Goal: Find specific page/section

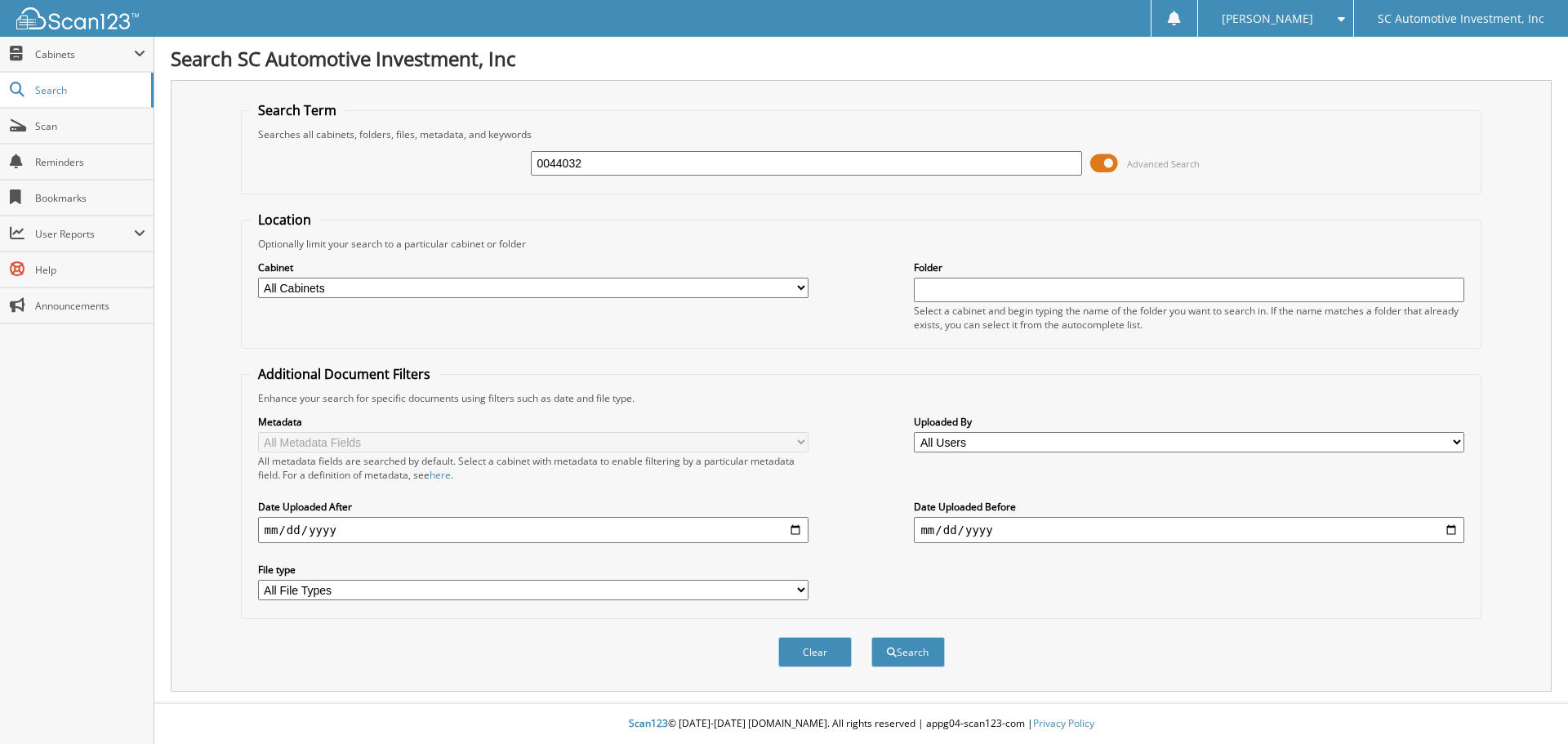
type input "0044032"
click at [871, 637] on button "Search" at bounding box center [907, 652] width 73 height 30
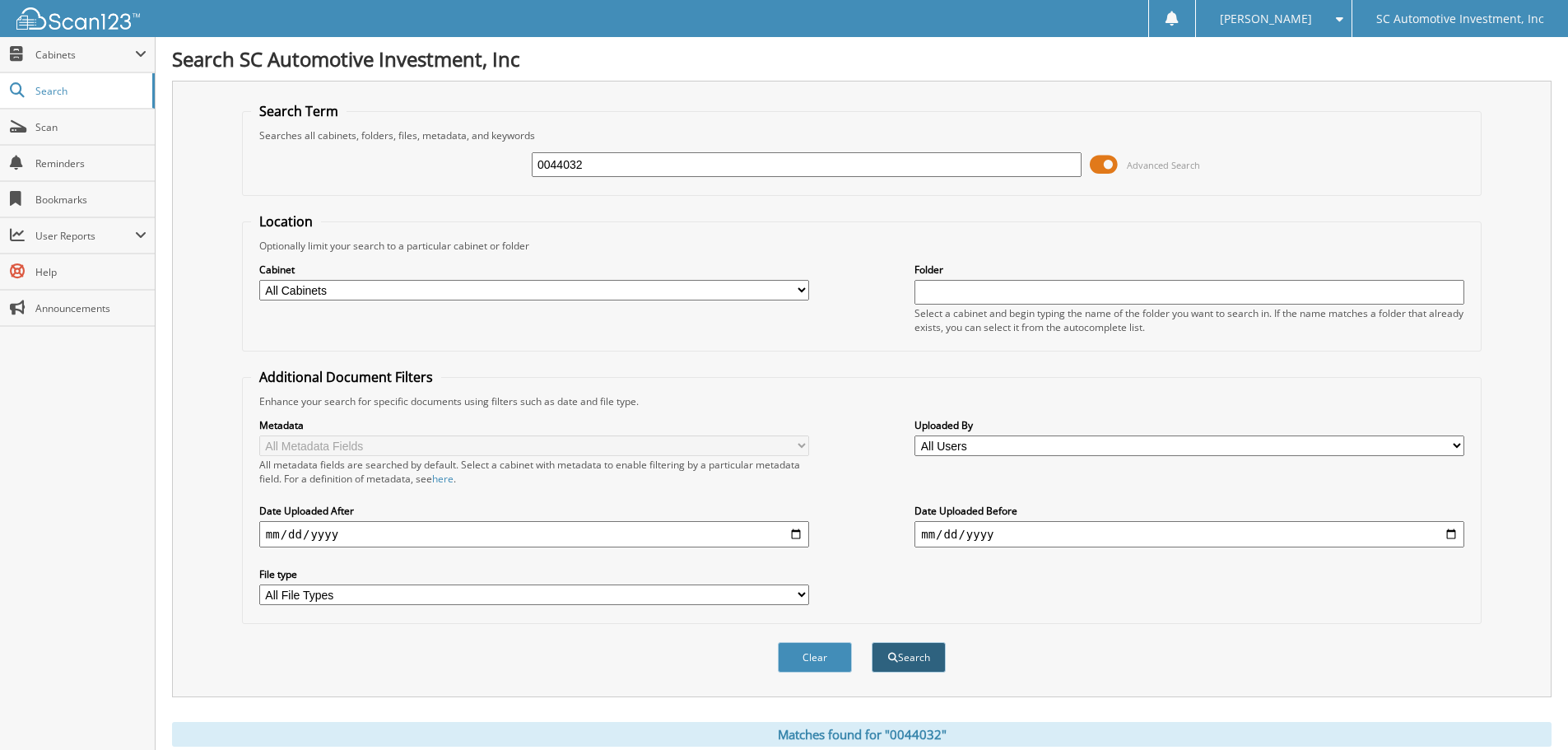
click at [910, 657] on button "Search" at bounding box center [908, 657] width 74 height 31
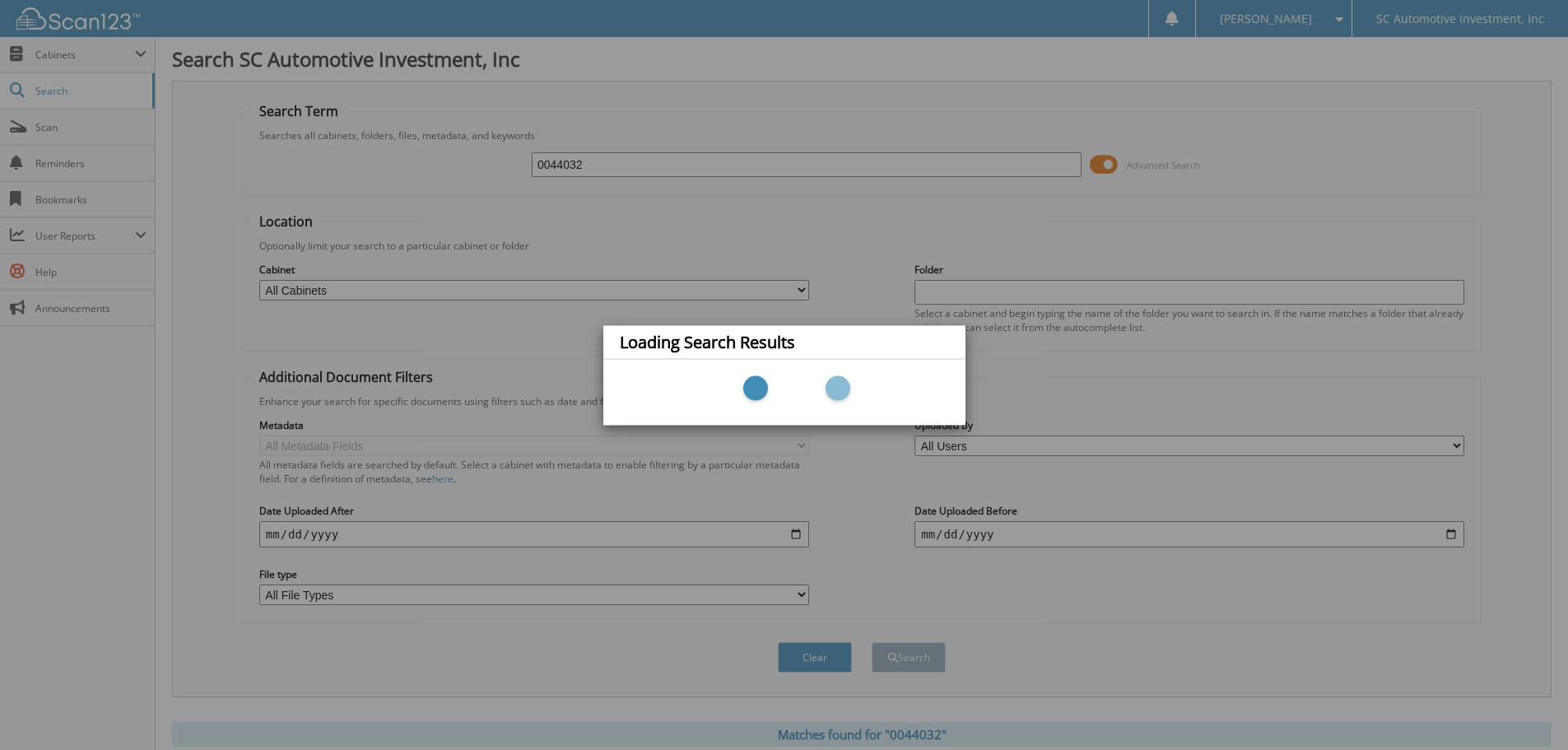
scroll to position [199, 0]
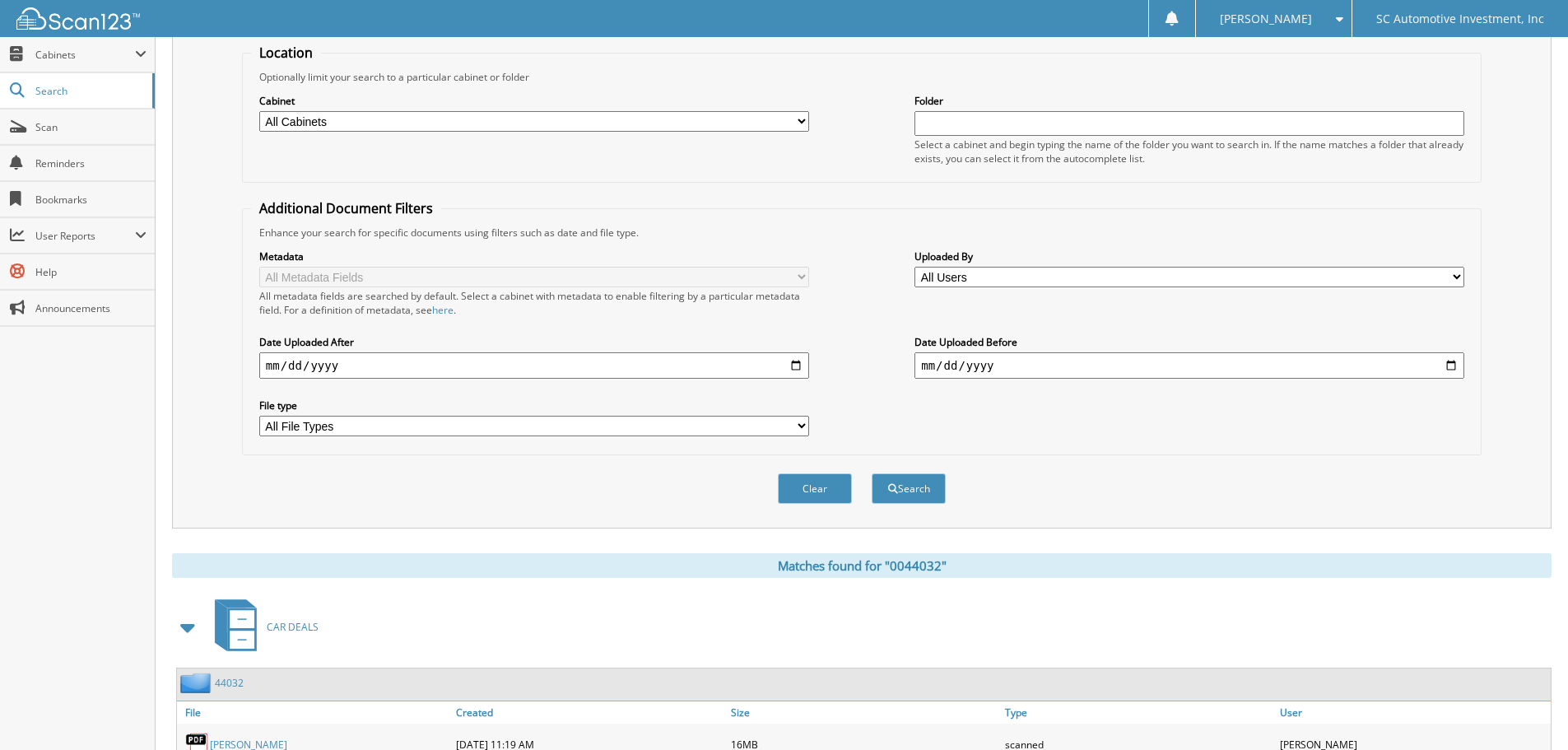
scroll to position [404, 0]
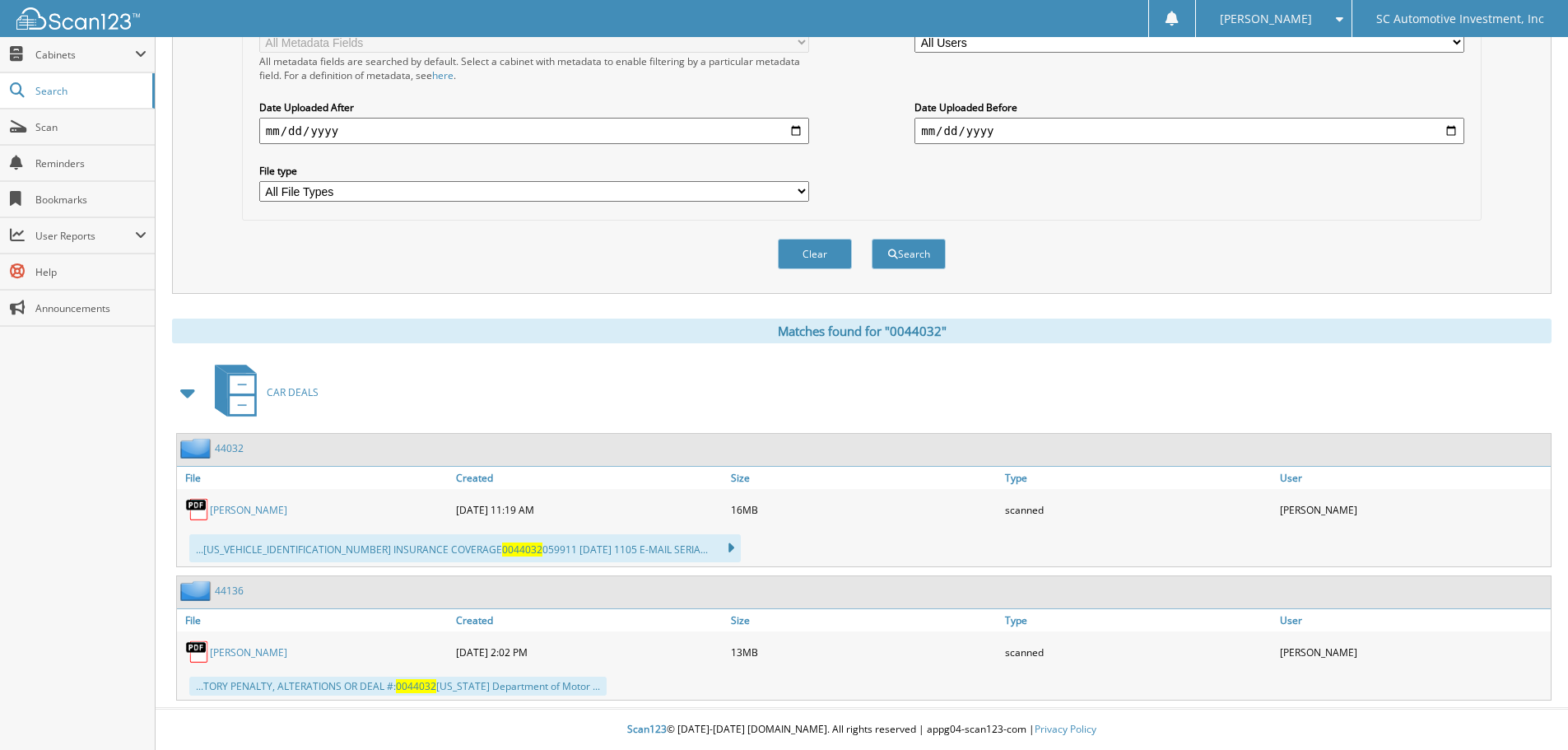
click at [271, 506] on link "[PERSON_NAME]" at bounding box center [248, 510] width 77 height 14
click at [1132, 333] on div "Matches found for "0044032"" at bounding box center [862, 330] width 1380 height 25
drag, startPoint x: 781, startPoint y: 327, endPoint x: 961, endPoint y: 344, distance: 180.8
click at [961, 344] on div "Matches found for "0044032" CAR DEALS 44032 File Created Size" at bounding box center [862, 510] width 1380 height 382
click at [971, 330] on div "Matches found for "0044032"" at bounding box center [862, 330] width 1380 height 25
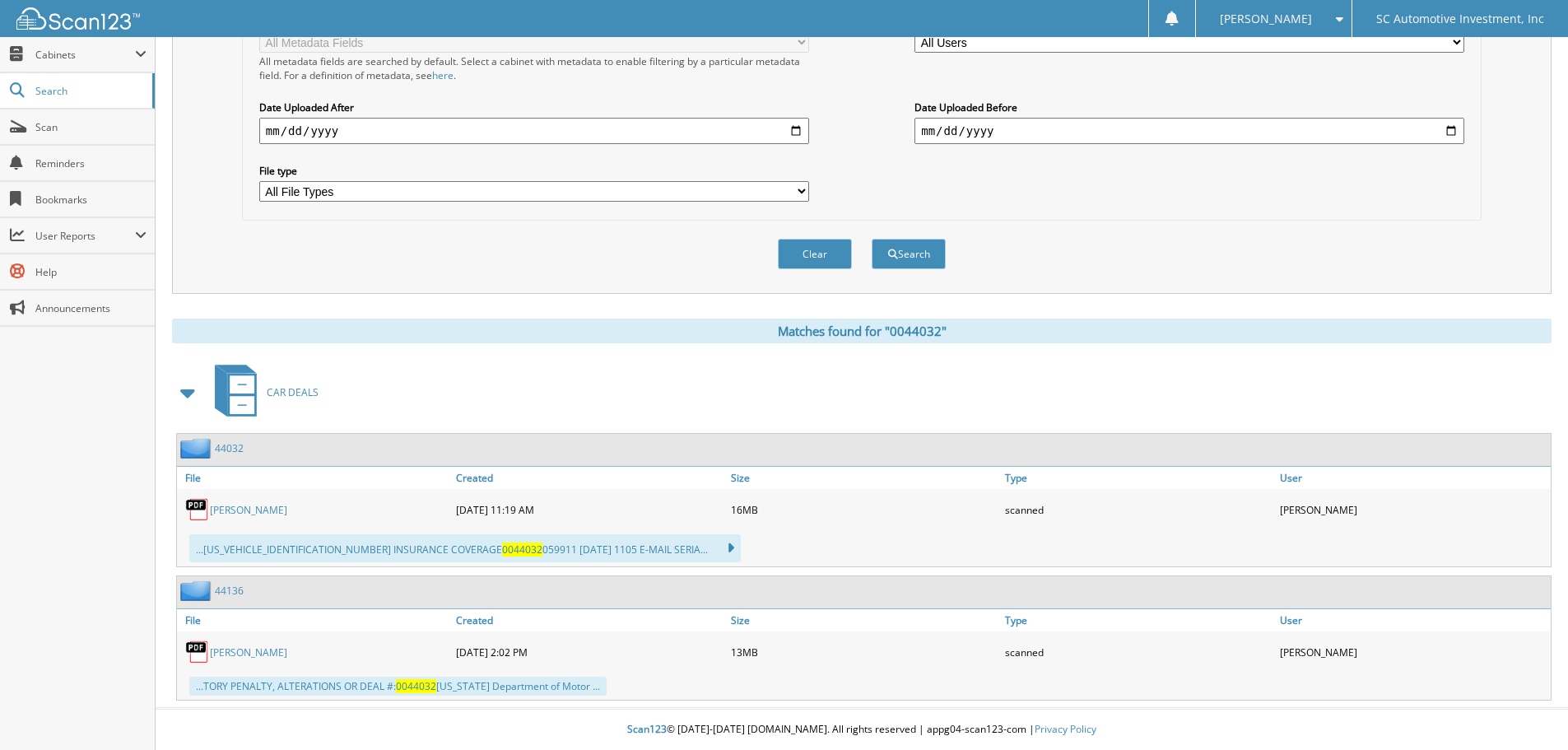
drag, startPoint x: 964, startPoint y: 326, endPoint x: 764, endPoint y: 330, distance: 200.0
click at [764, 330] on div "Matches found for "0044032"" at bounding box center [862, 330] width 1380 height 25
click at [759, 324] on div "Matches found for "0044032"" at bounding box center [862, 330] width 1380 height 25
drag, startPoint x: 775, startPoint y: 330, endPoint x: 989, endPoint y: 336, distance: 214.1
click at [989, 336] on div "Matches found for "0044032"" at bounding box center [862, 330] width 1380 height 25
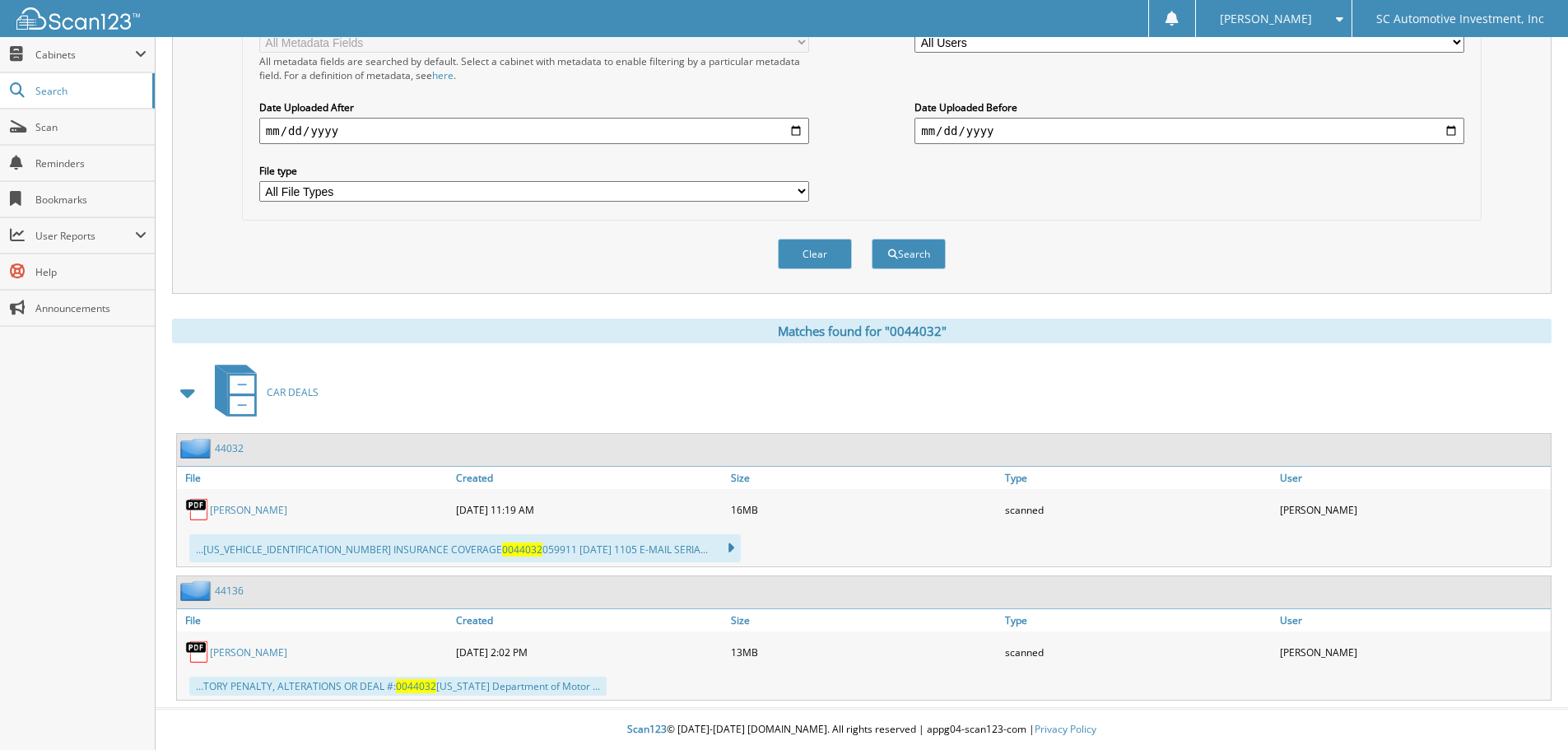
click at [989, 336] on div "Matches found for "0044032"" at bounding box center [862, 330] width 1380 height 25
click at [1047, 276] on div "Clear Search" at bounding box center [862, 254] width 1239 height 67
click at [1270, 216] on fieldset "Additional Document Filters Enhance your search for specific documents using fi…" at bounding box center [862, 92] width 1239 height 256
